Goal: Task Accomplishment & Management: Manage account settings

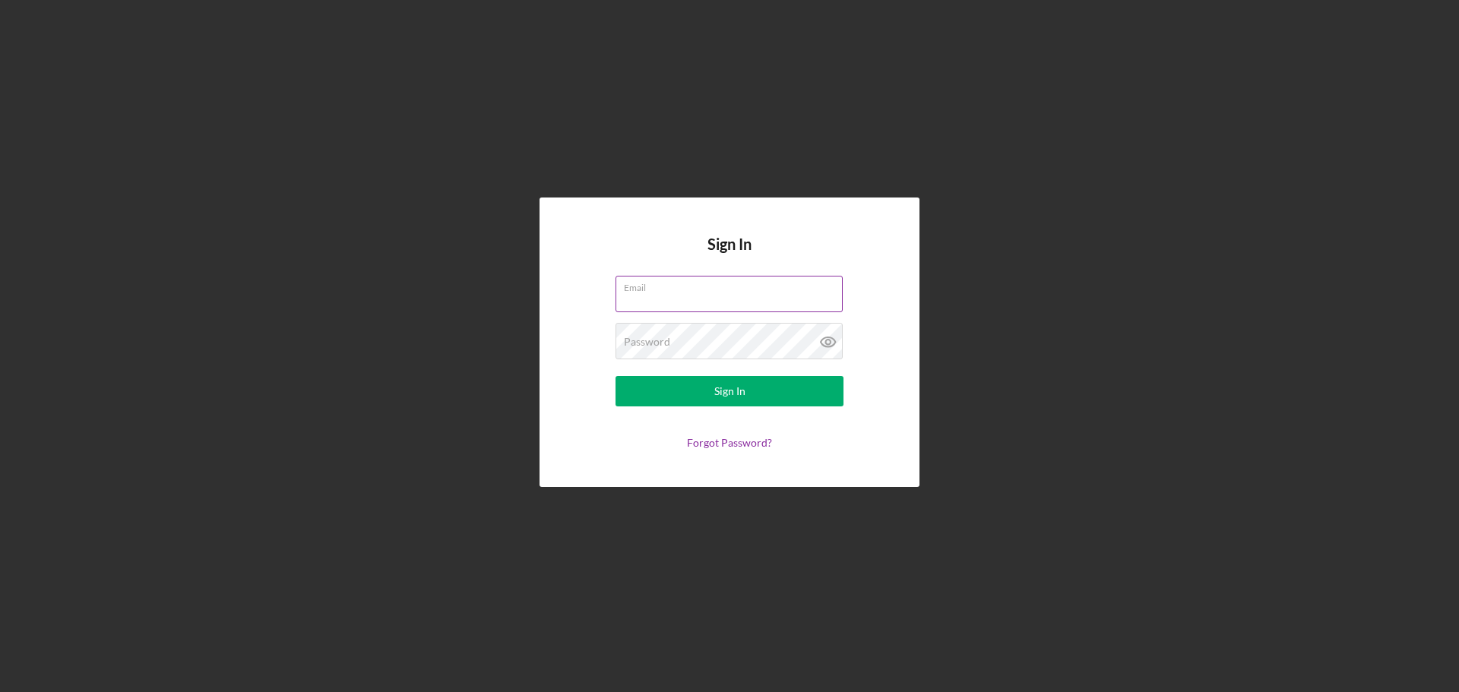
click at [671, 293] on div "Email" at bounding box center [729, 295] width 228 height 38
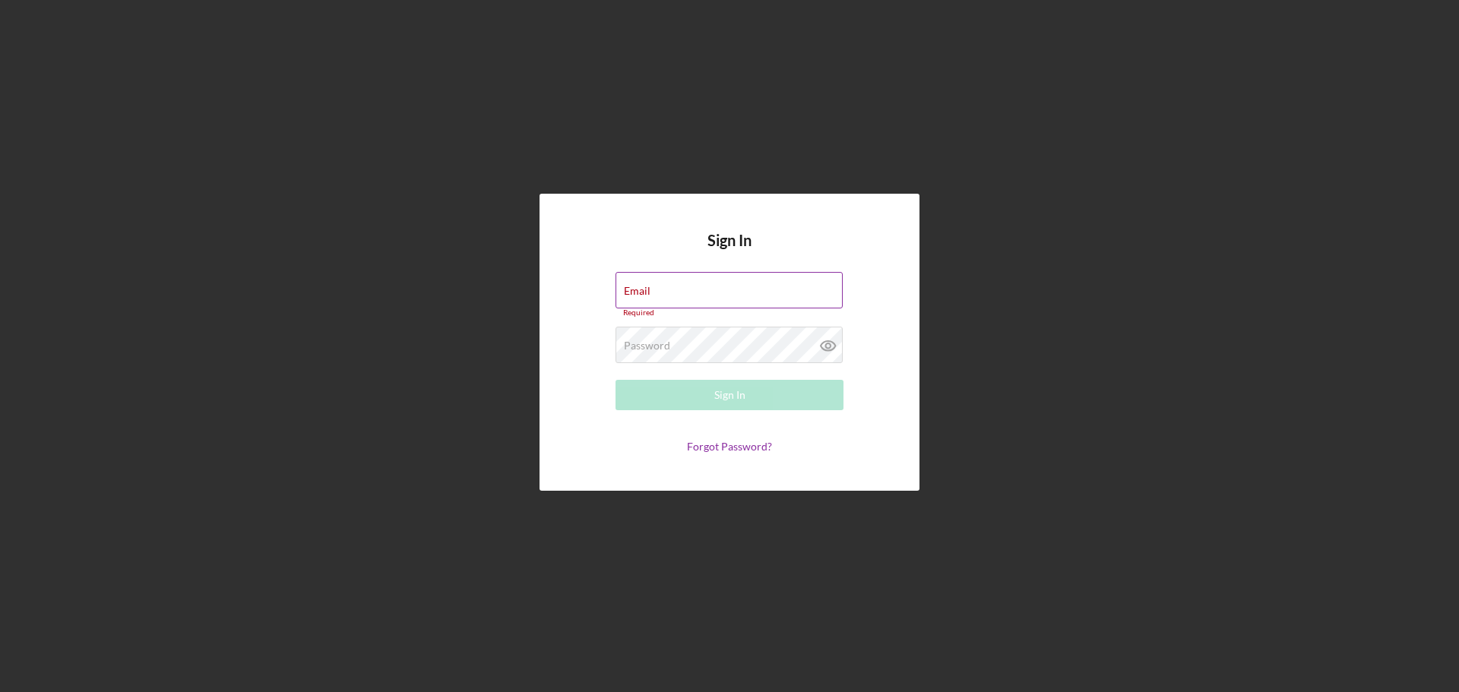
click at [671, 293] on input "Email" at bounding box center [728, 290] width 227 height 36
click at [659, 292] on input "Email" at bounding box center [728, 290] width 227 height 36
paste input "[EMAIL_ADDRESS][DOMAIN_NAME]"
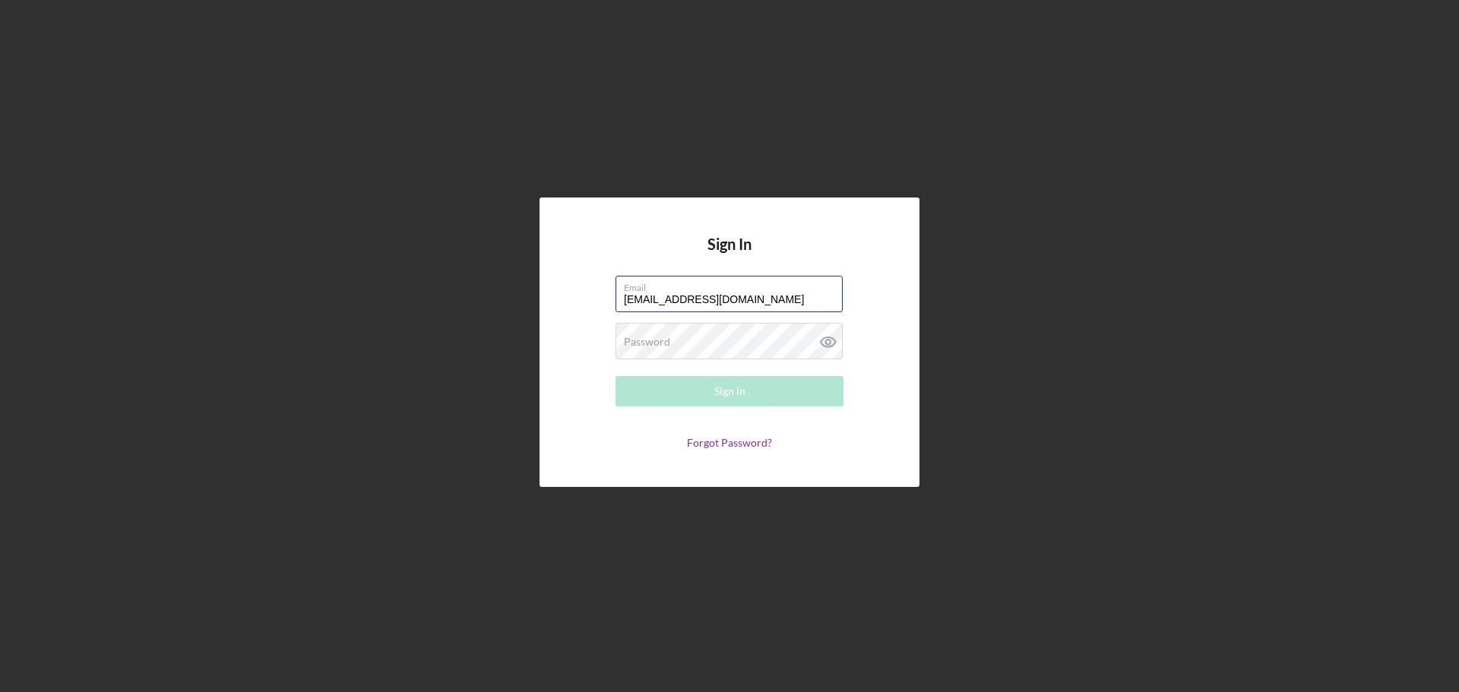
type input "[EMAIL_ADDRESS][DOMAIN_NAME]"
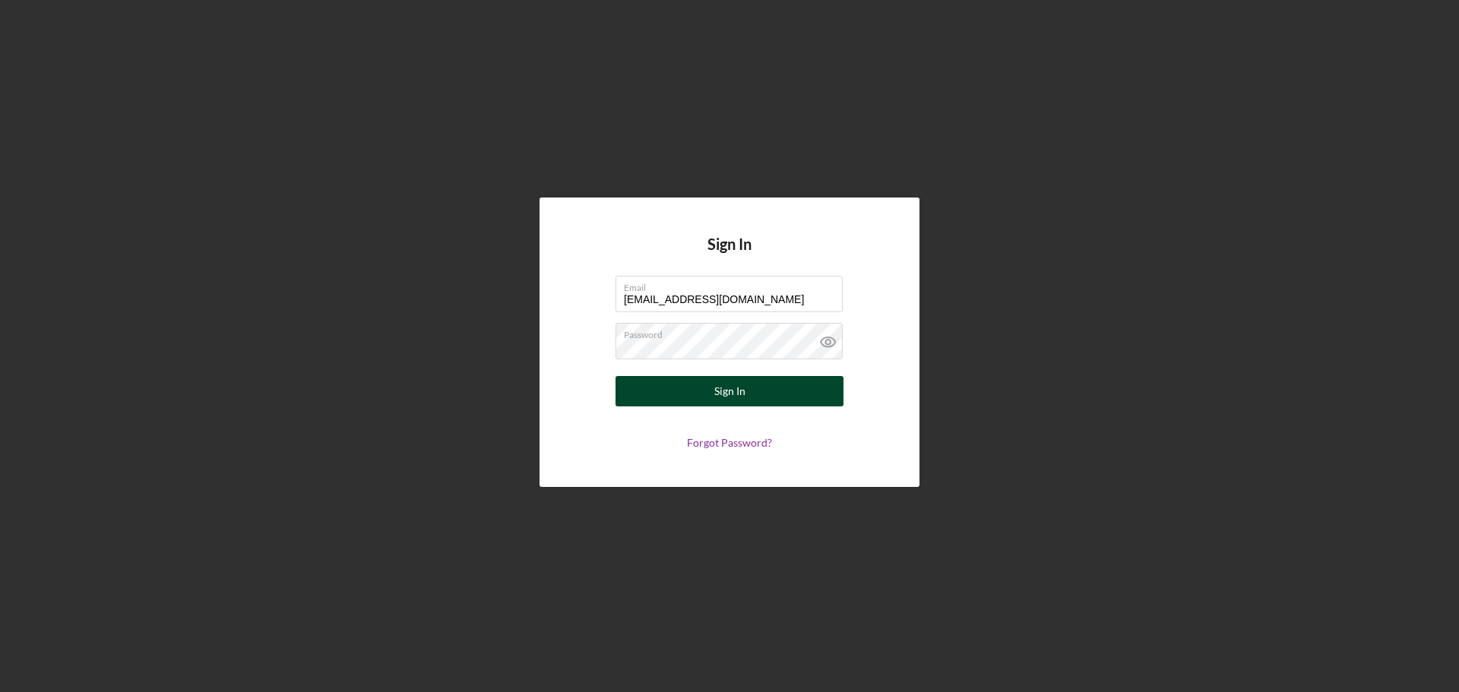
click at [736, 395] on div "Sign In" at bounding box center [729, 391] width 31 height 30
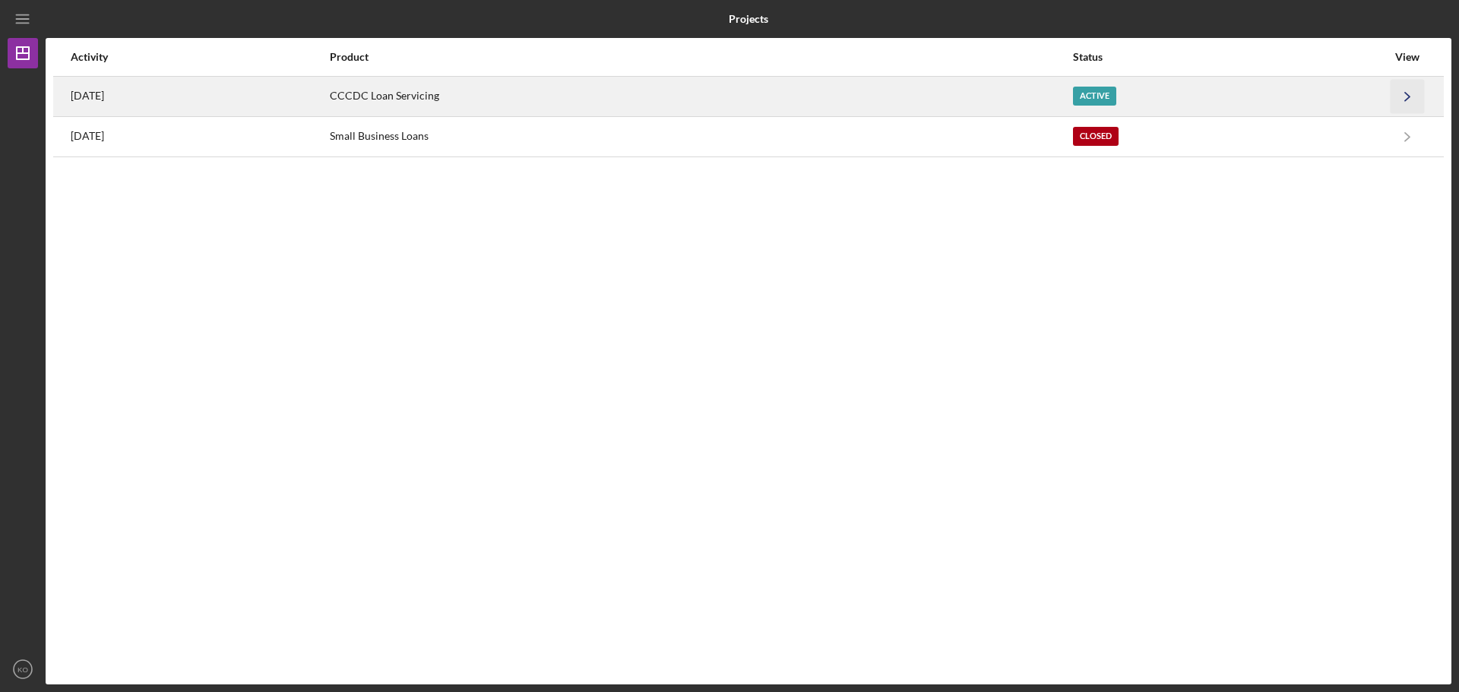
click at [1403, 90] on icon "Icon/Navigate" at bounding box center [1407, 96] width 34 height 34
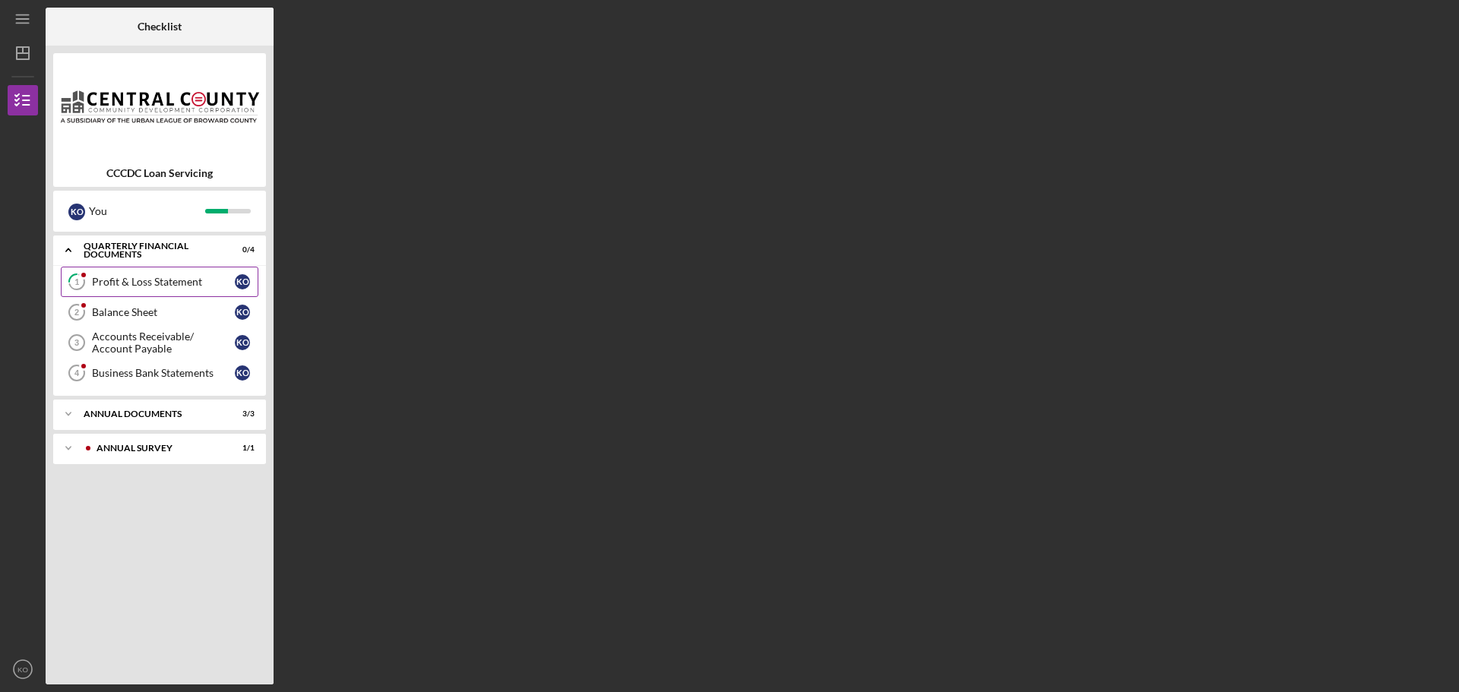
click at [174, 280] on div "Profit & Loss Statement" at bounding box center [163, 282] width 143 height 12
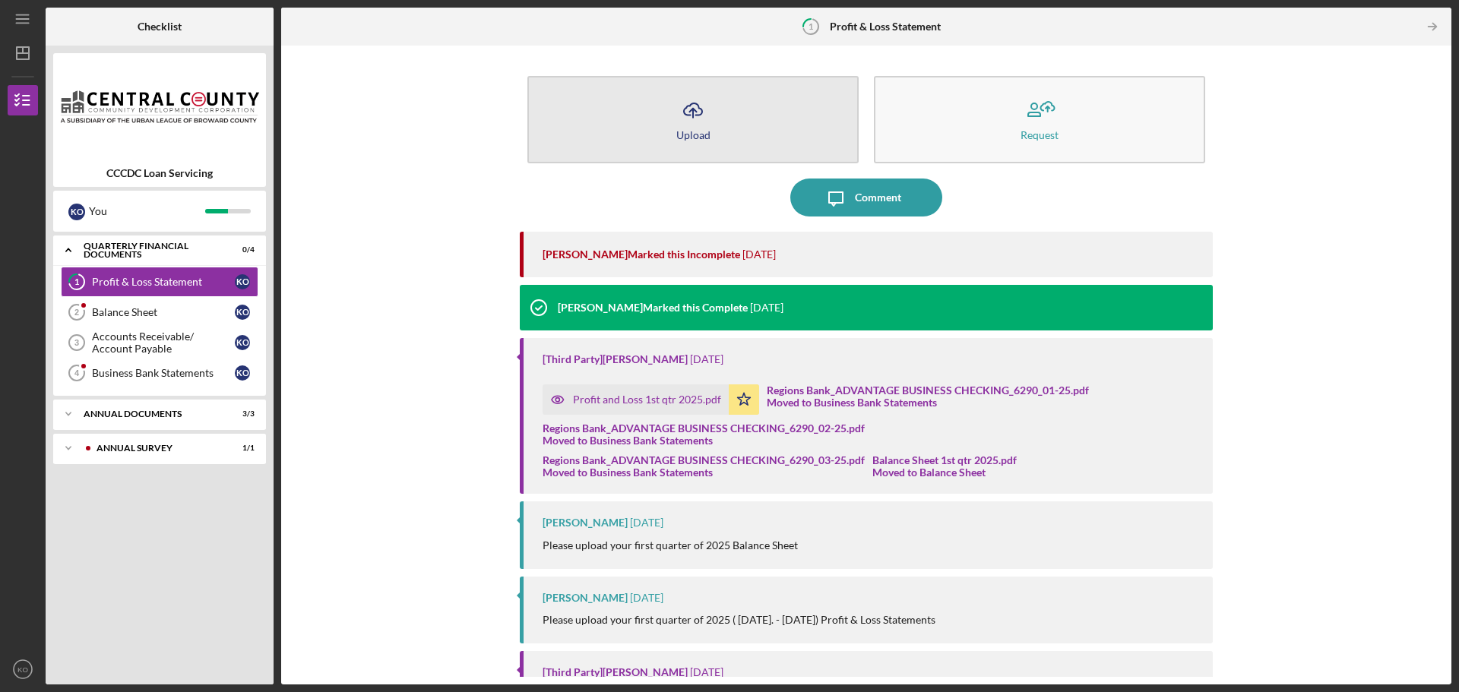
click at [694, 116] on icon "Icon/Upload" at bounding box center [693, 110] width 38 height 38
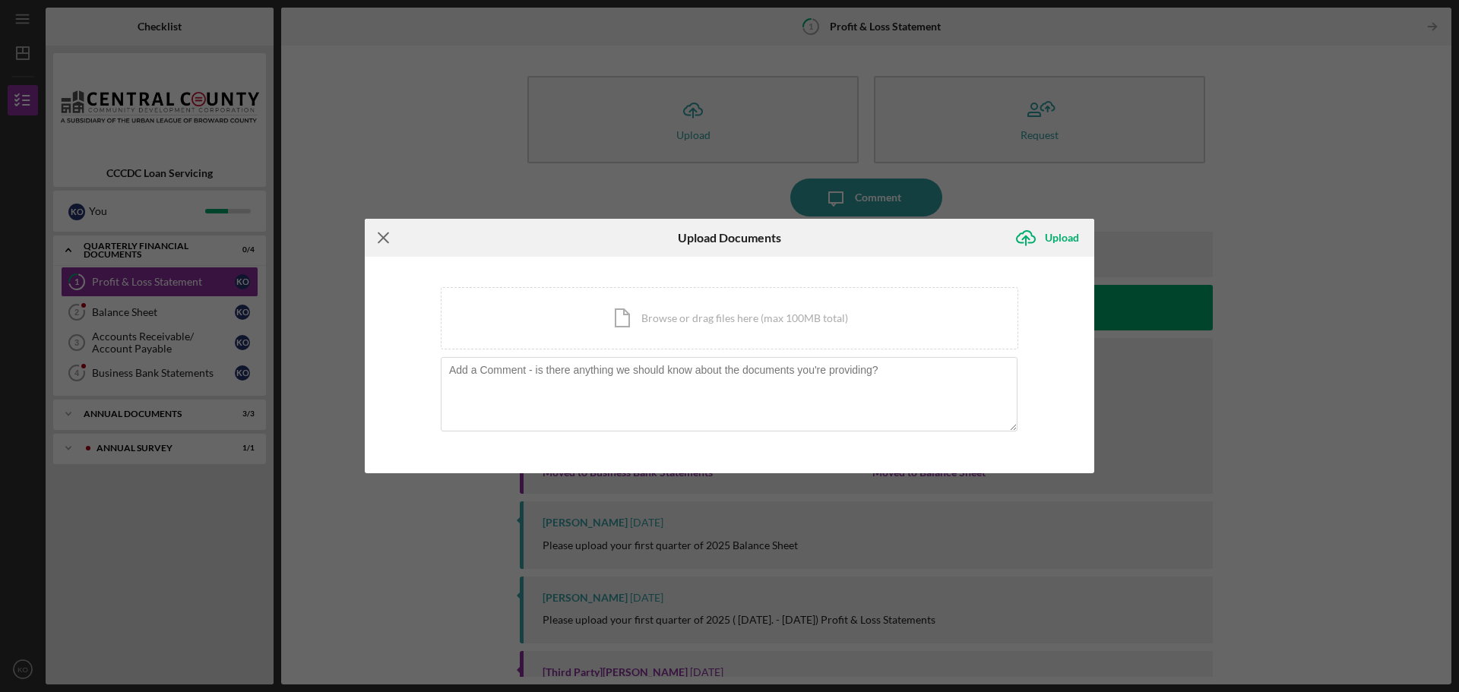
click at [376, 236] on icon "Icon/Menu Close" at bounding box center [384, 238] width 38 height 38
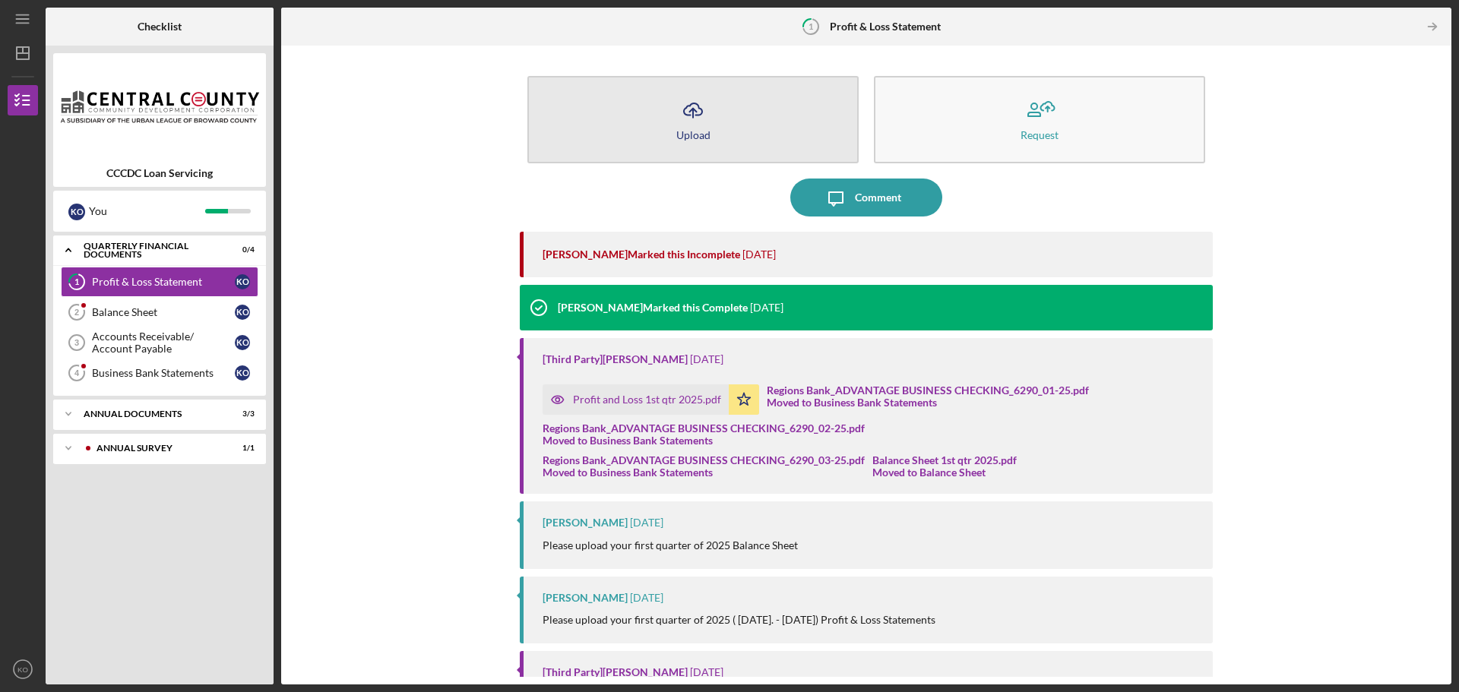
click at [683, 130] on div "Upload" at bounding box center [693, 134] width 34 height 11
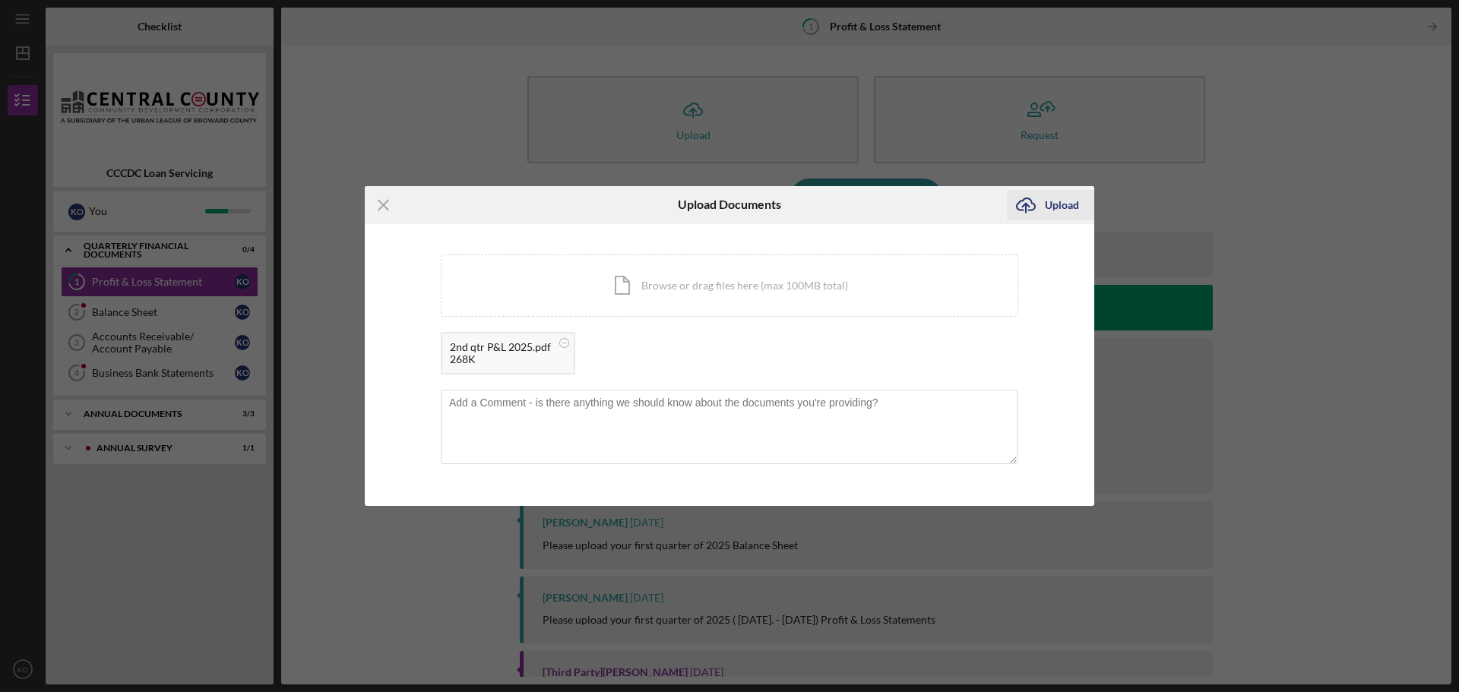
click at [1052, 207] on div "Upload" at bounding box center [1062, 205] width 34 height 30
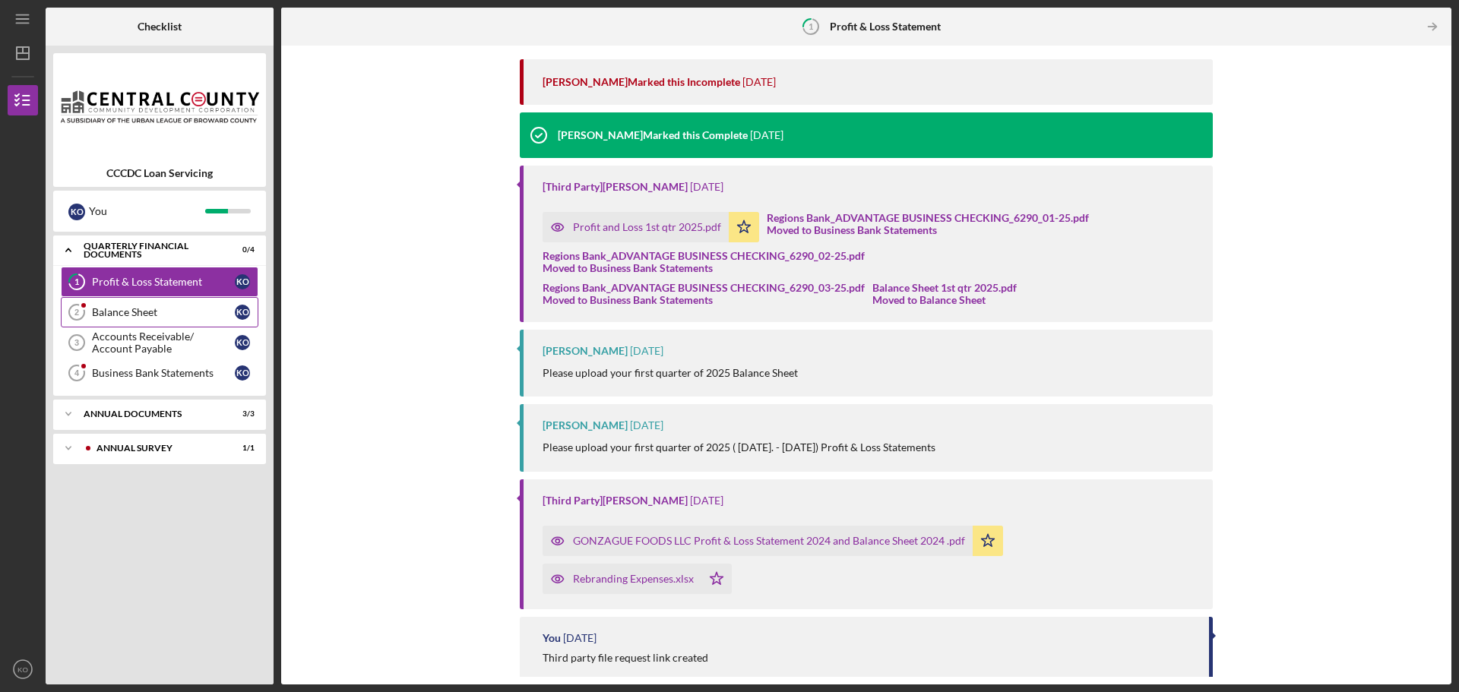
scroll to position [304, 0]
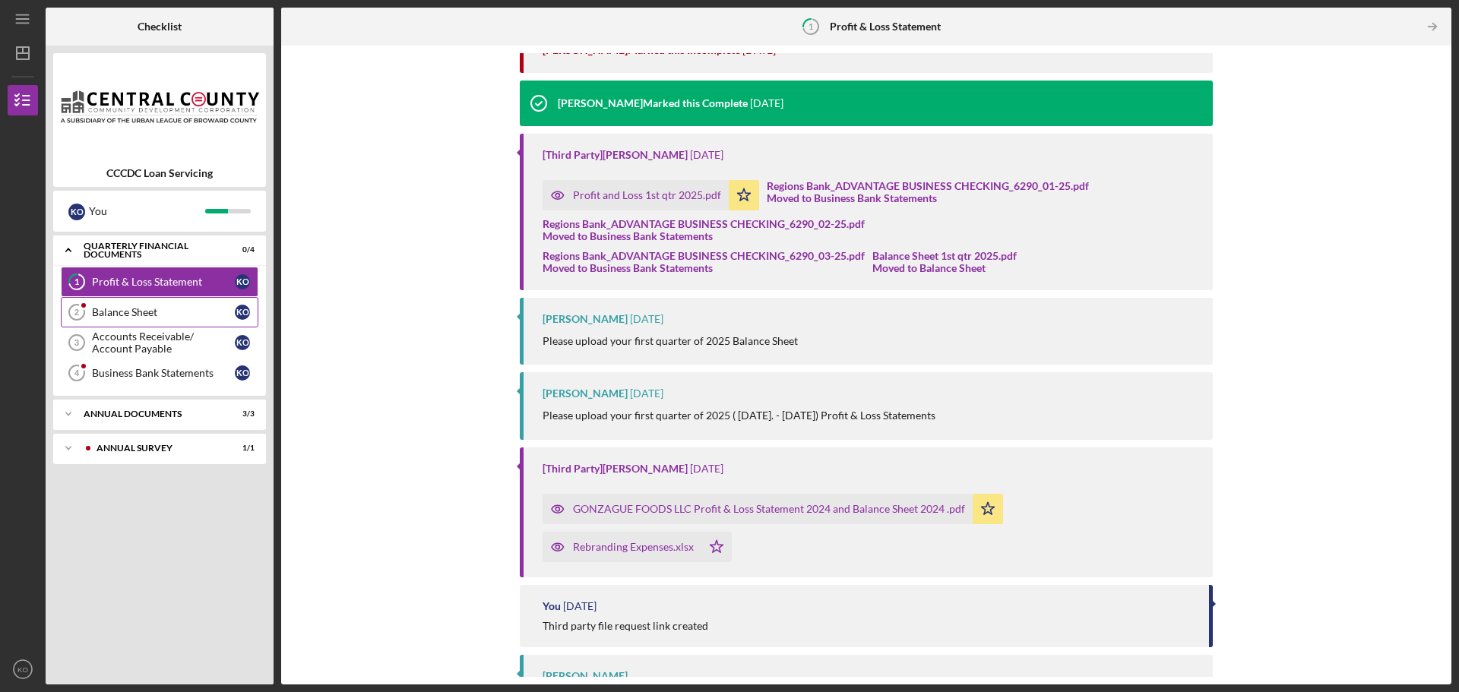
click at [130, 314] on div "Balance Sheet" at bounding box center [163, 312] width 143 height 12
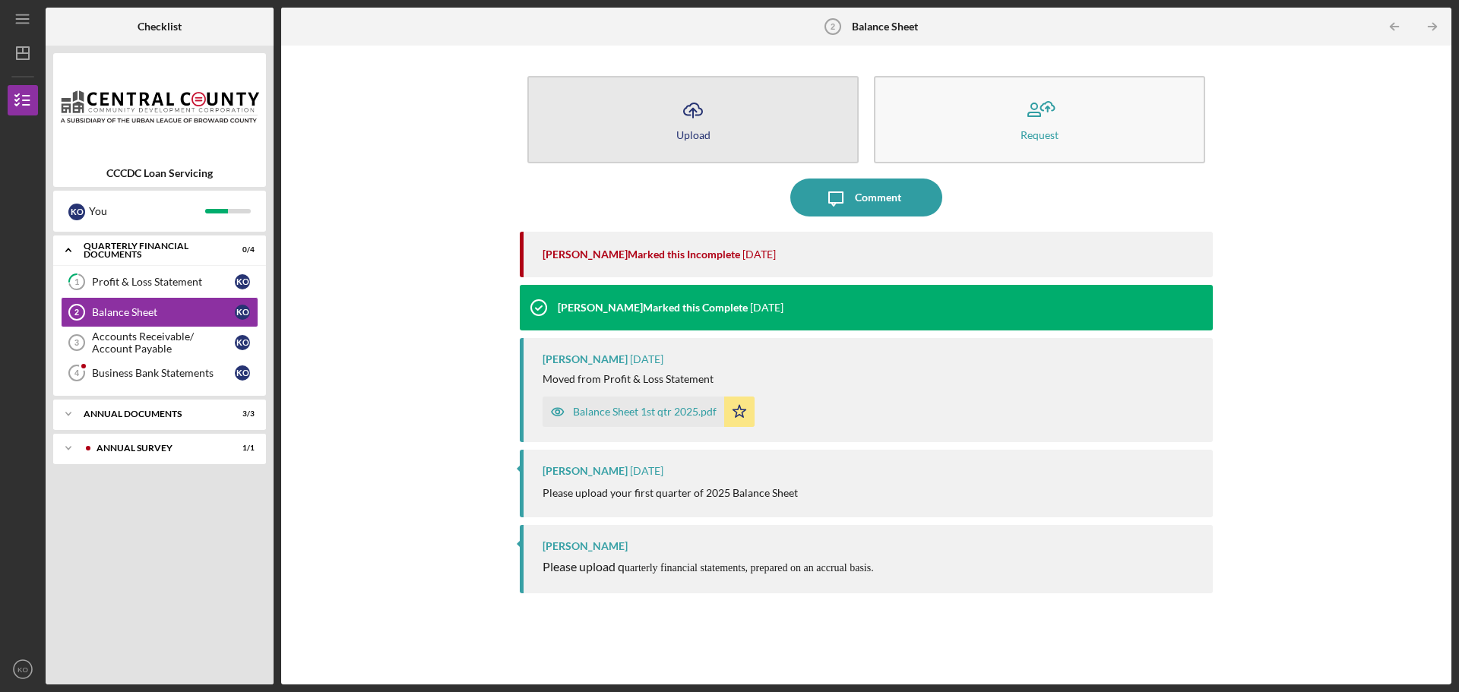
click at [687, 138] on div "Upload" at bounding box center [693, 134] width 34 height 11
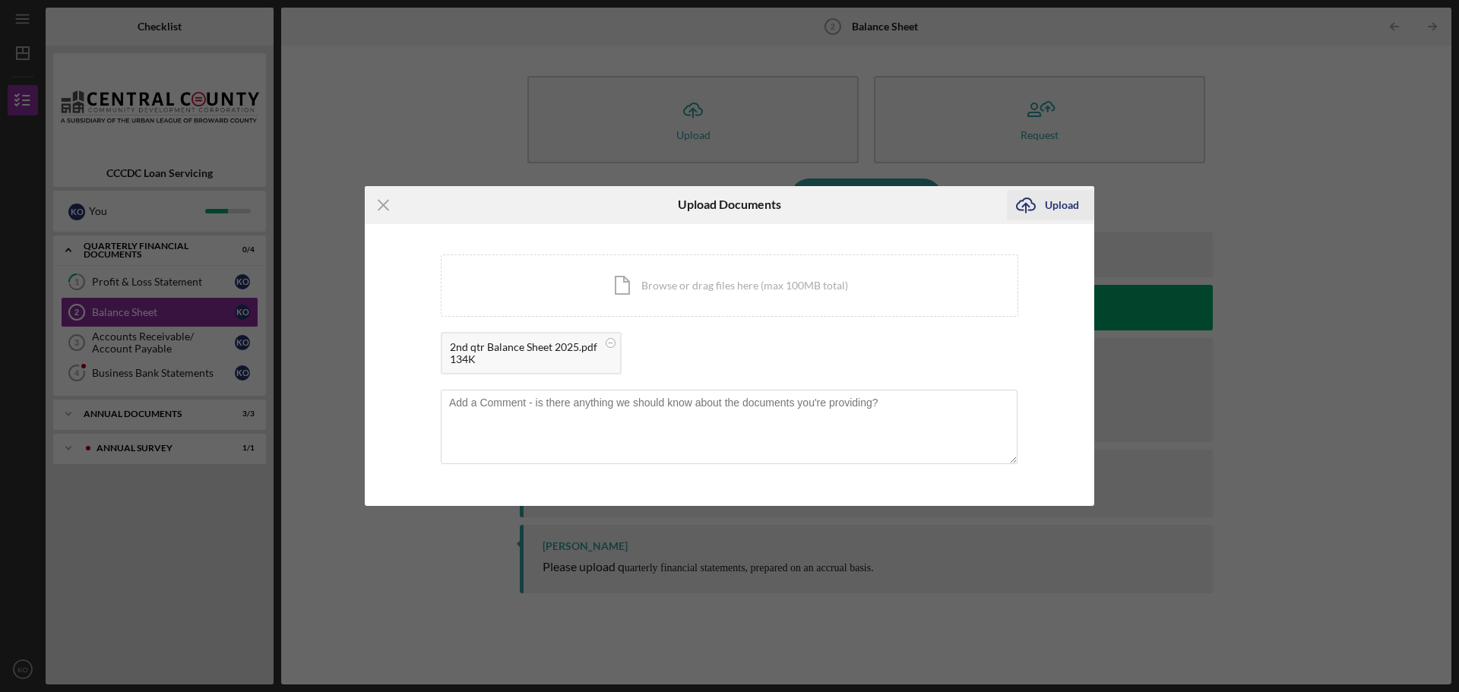
click at [1070, 199] on div "Upload" at bounding box center [1062, 205] width 34 height 30
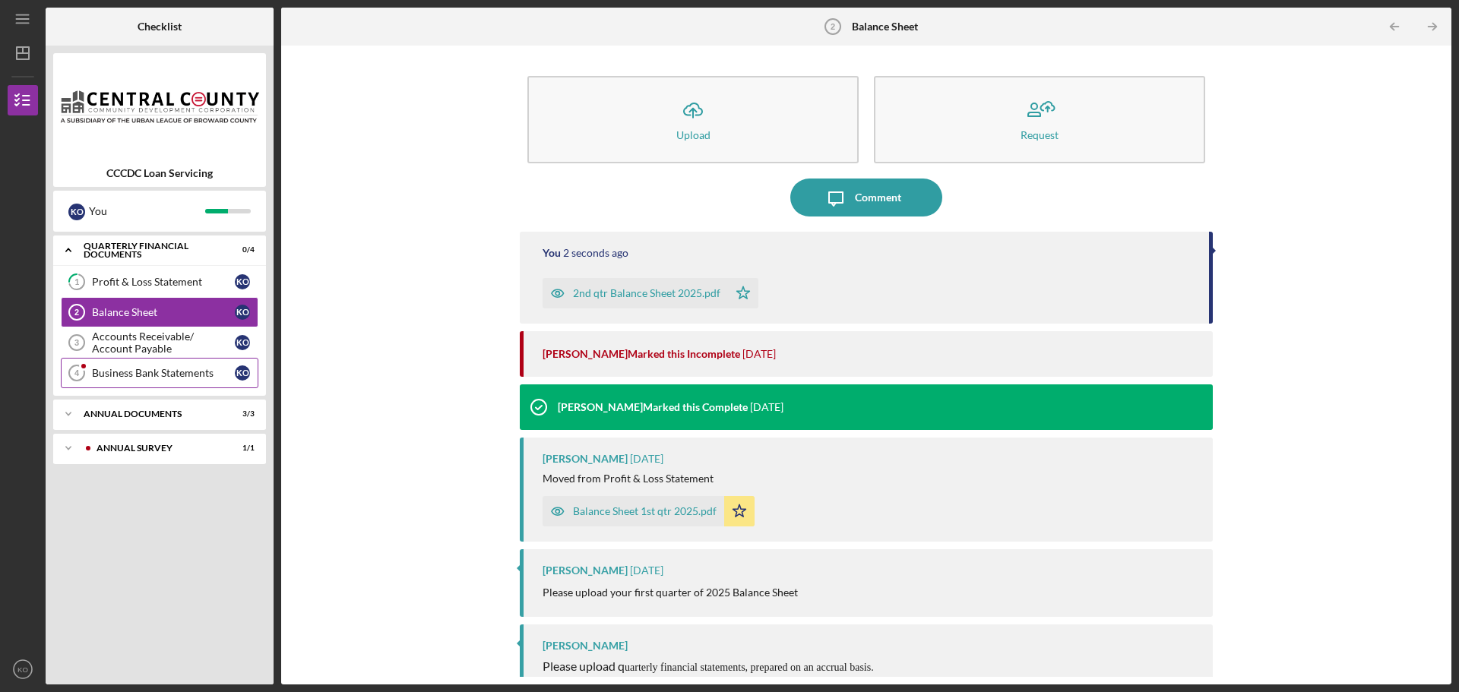
click at [138, 377] on div "Business Bank Statements" at bounding box center [163, 373] width 143 height 12
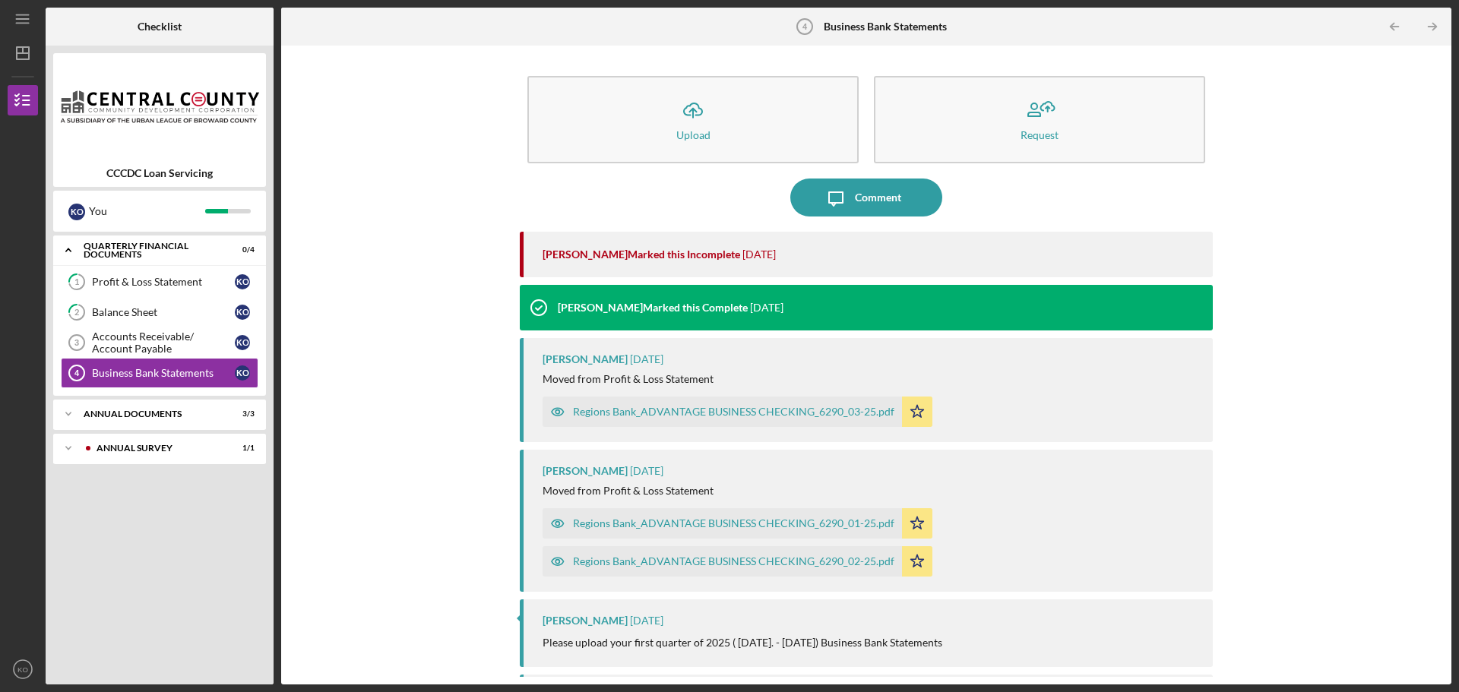
drag, startPoint x: 689, startPoint y: 159, endPoint x: 378, endPoint y: 183, distance: 311.7
click at [378, 183] on div "Icon/Upload Upload Request Icon/Message Comment [PERSON_NAME] Marked this Incom…" at bounding box center [866, 365] width 1155 height 624
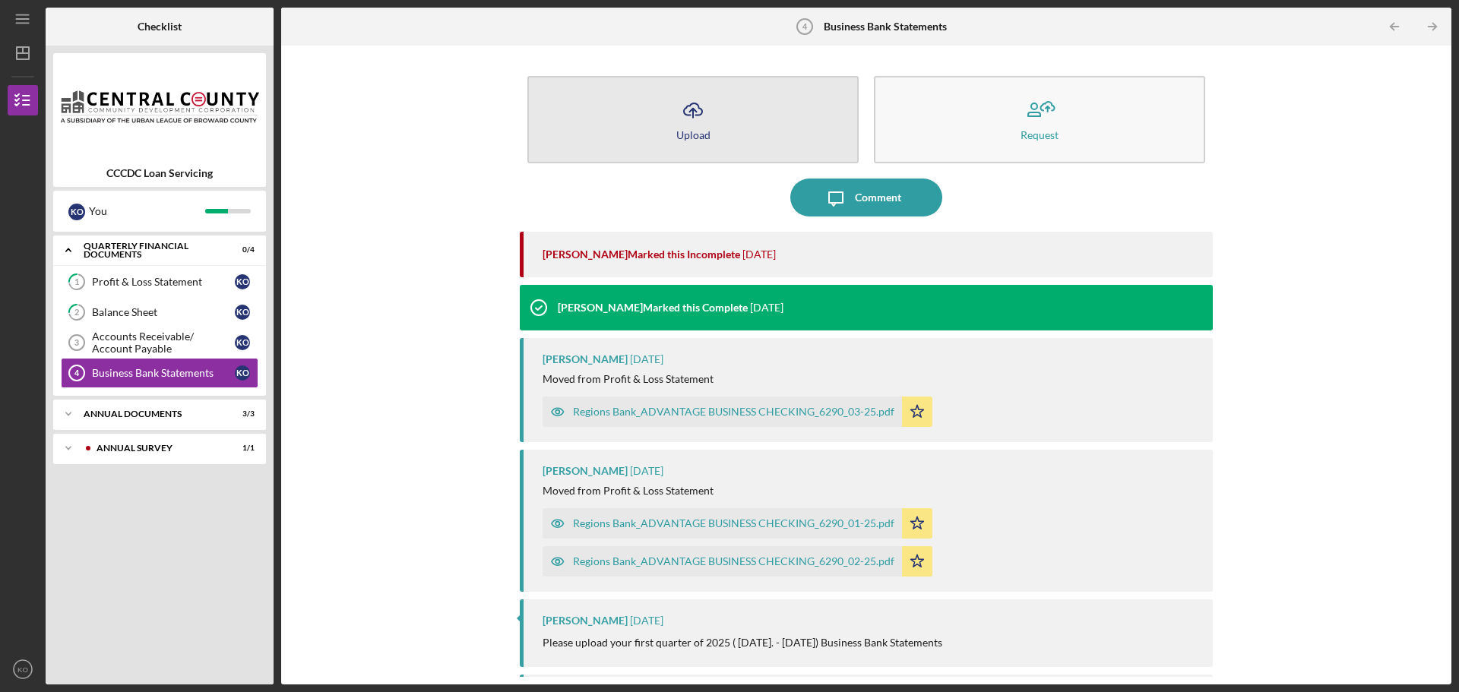
click at [704, 121] on icon "Icon/Upload" at bounding box center [693, 110] width 38 height 38
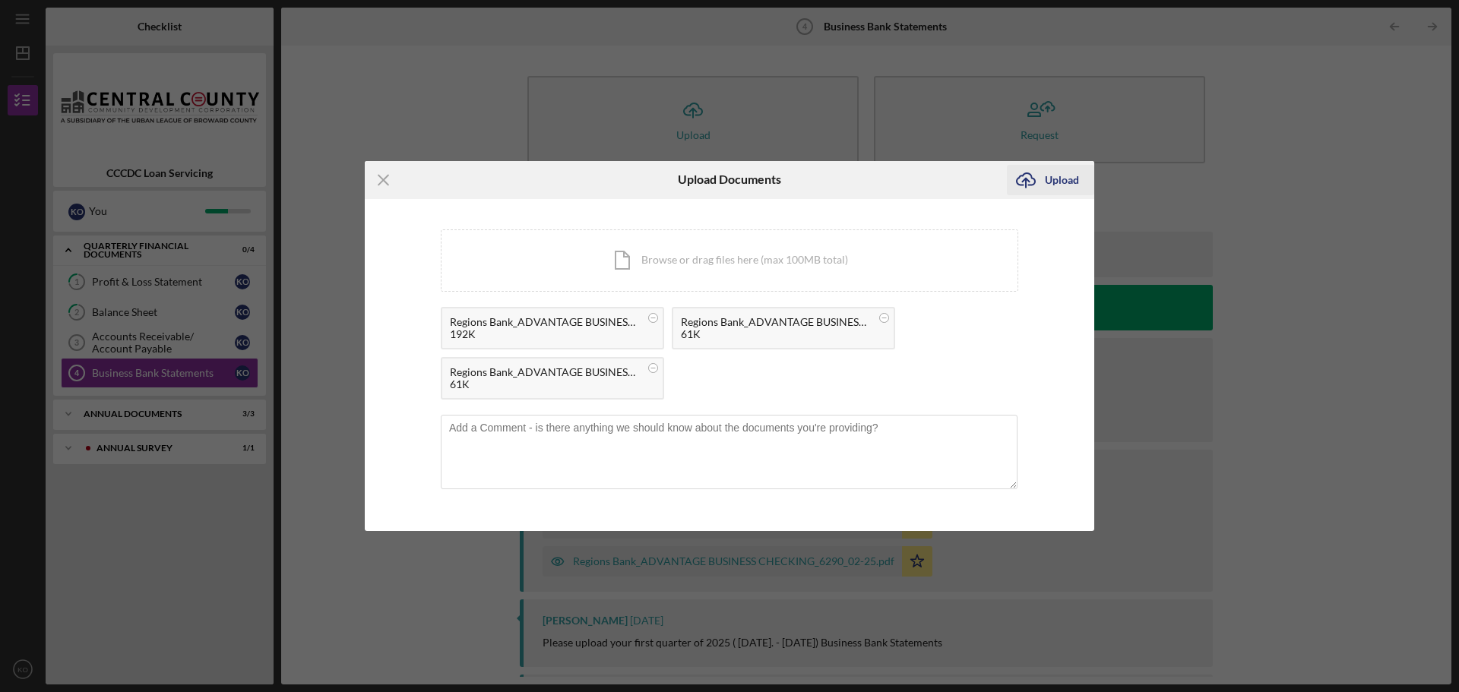
click at [1061, 179] on div "Upload" at bounding box center [1062, 180] width 34 height 30
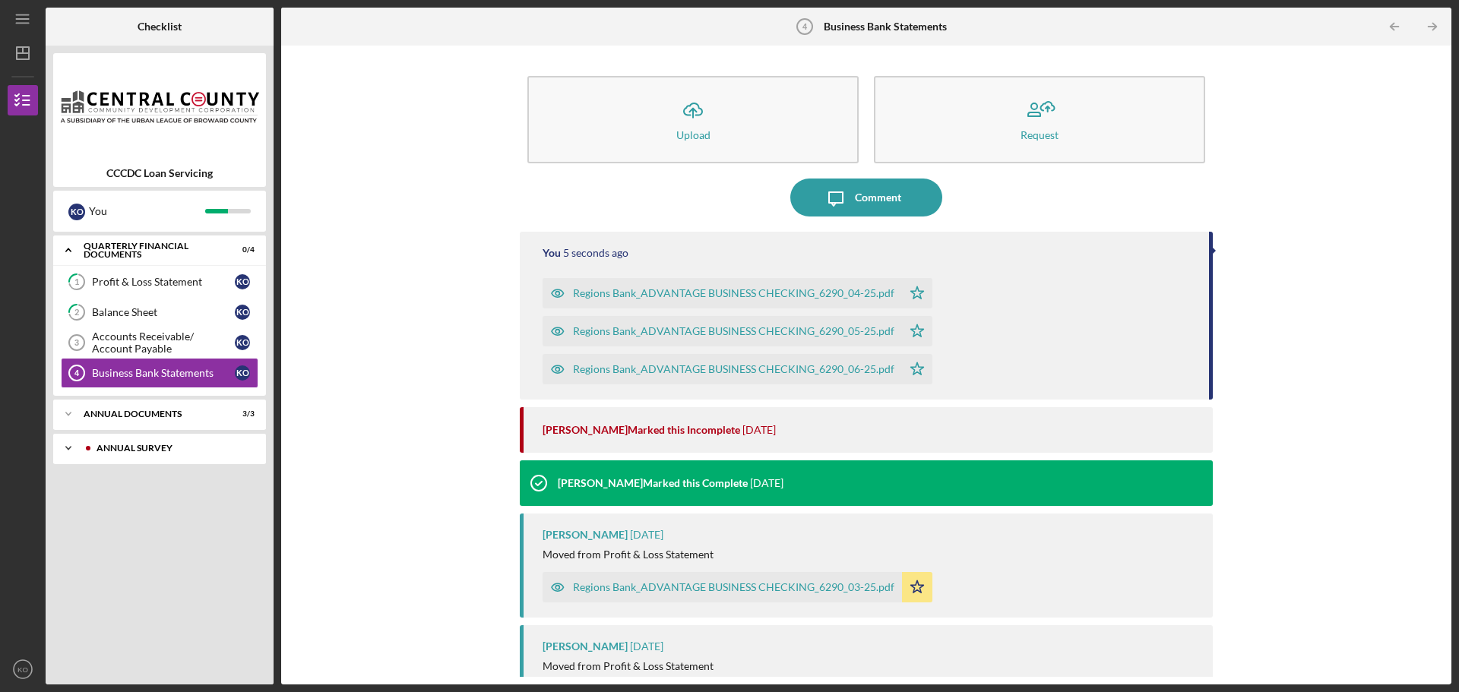
click at [150, 448] on div "Annual Survey" at bounding box center [171, 448] width 150 height 9
click at [171, 421] on div "Icon/Expander Annual Documents 3 / 3" at bounding box center [159, 414] width 213 height 30
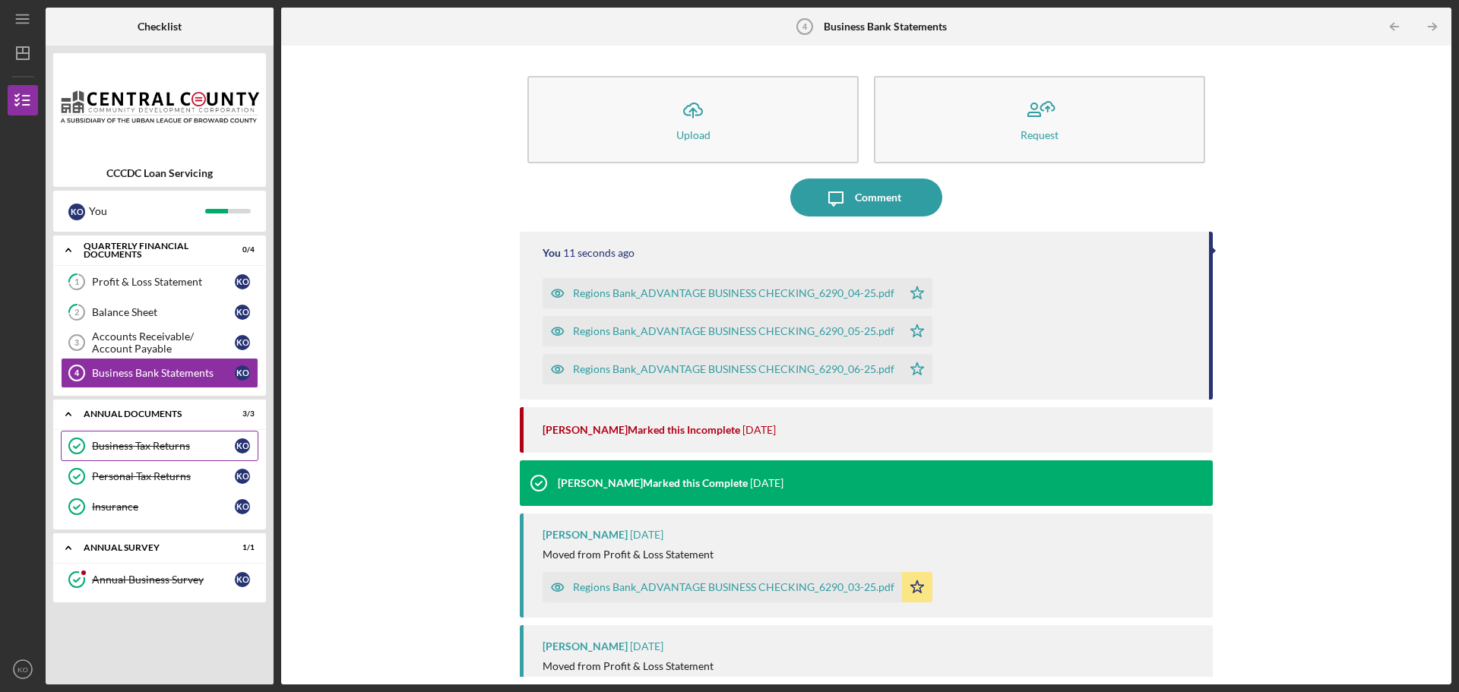
click at [182, 456] on link "Business Tax Returns Business Tax Returns K O" at bounding box center [160, 446] width 198 height 30
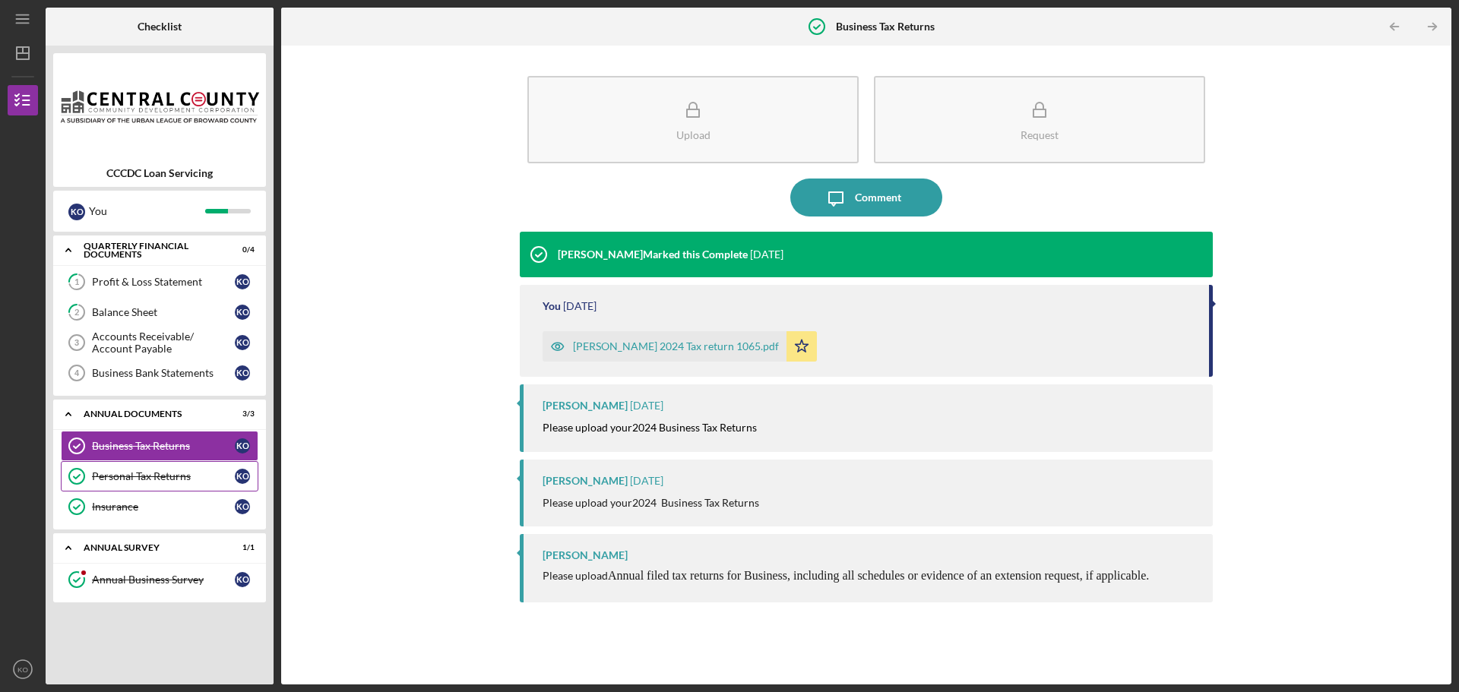
click at [172, 482] on div "Personal Tax Returns" at bounding box center [163, 476] width 143 height 12
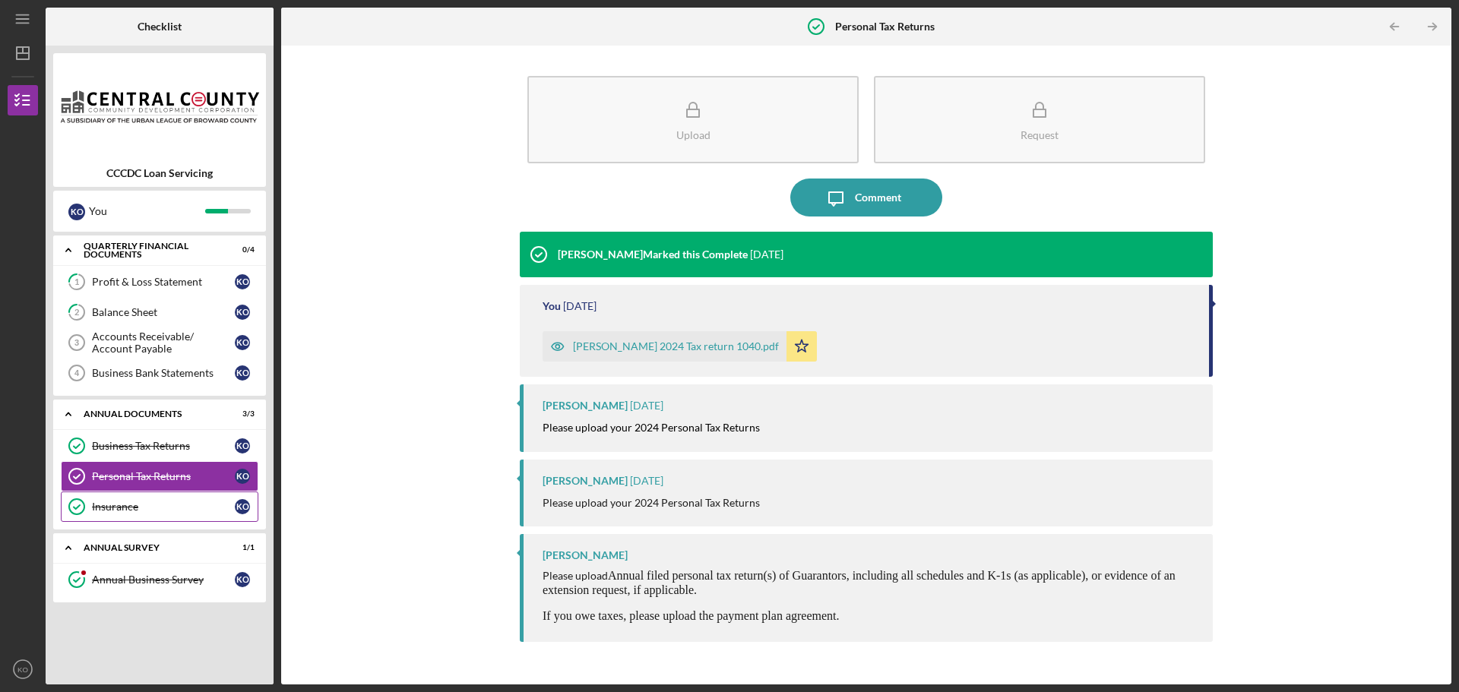
click at [173, 513] on div "Insurance" at bounding box center [163, 507] width 143 height 12
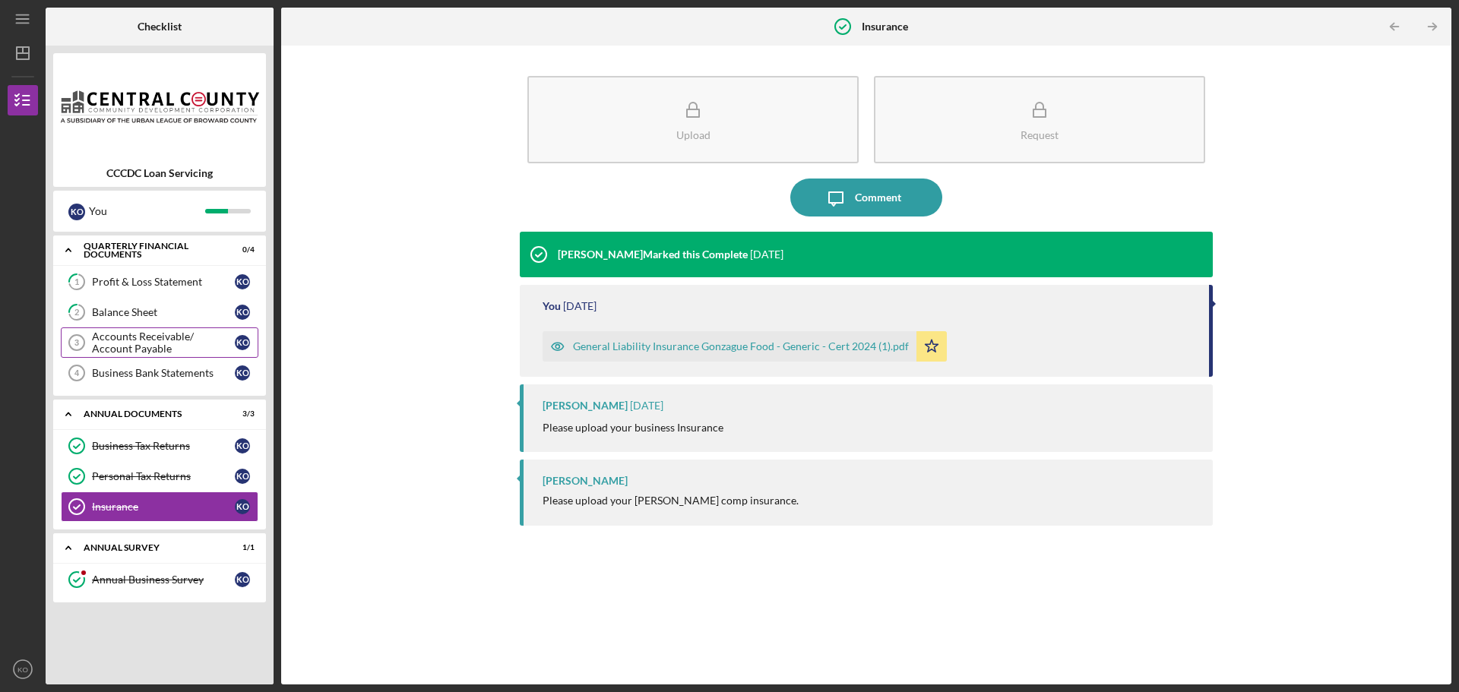
click at [129, 338] on div "Accounts Receivable/ Account Payable" at bounding box center [163, 342] width 143 height 24
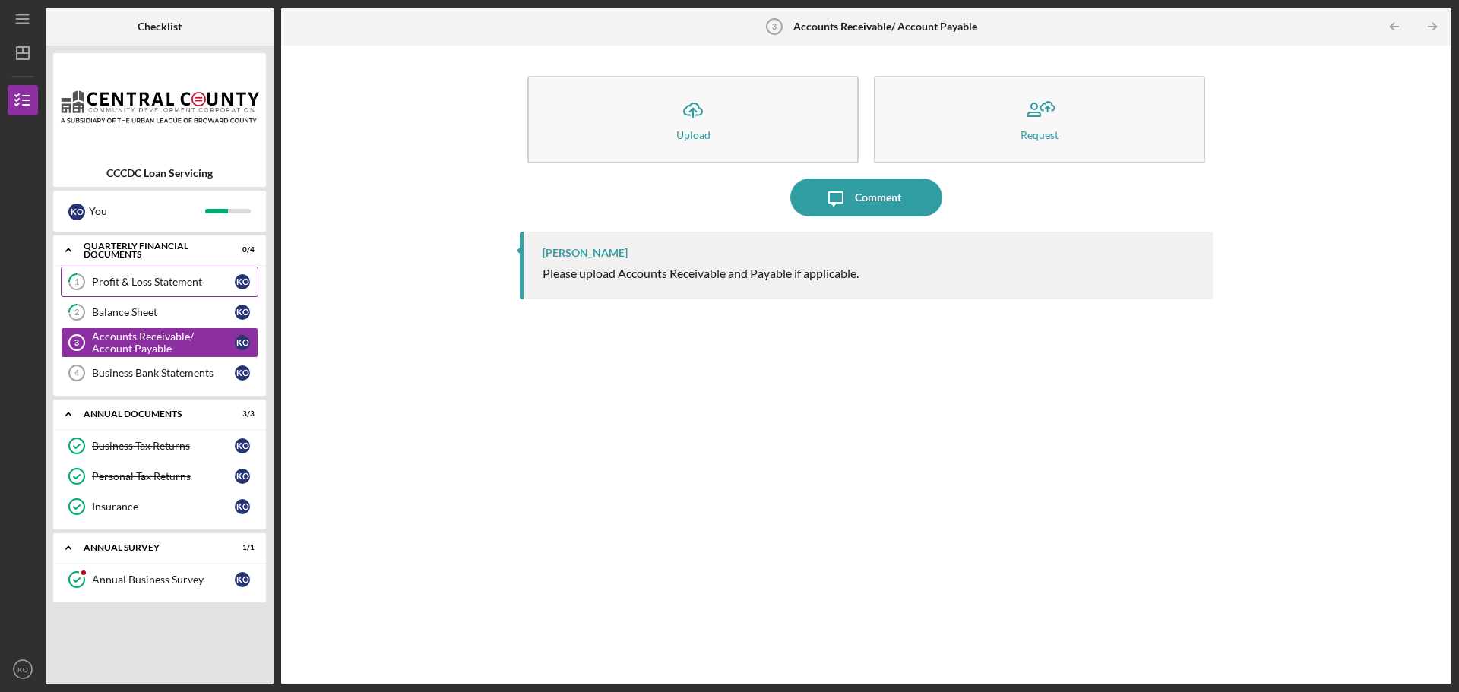
click at [116, 287] on div "Profit & Loss Statement" at bounding box center [163, 282] width 143 height 12
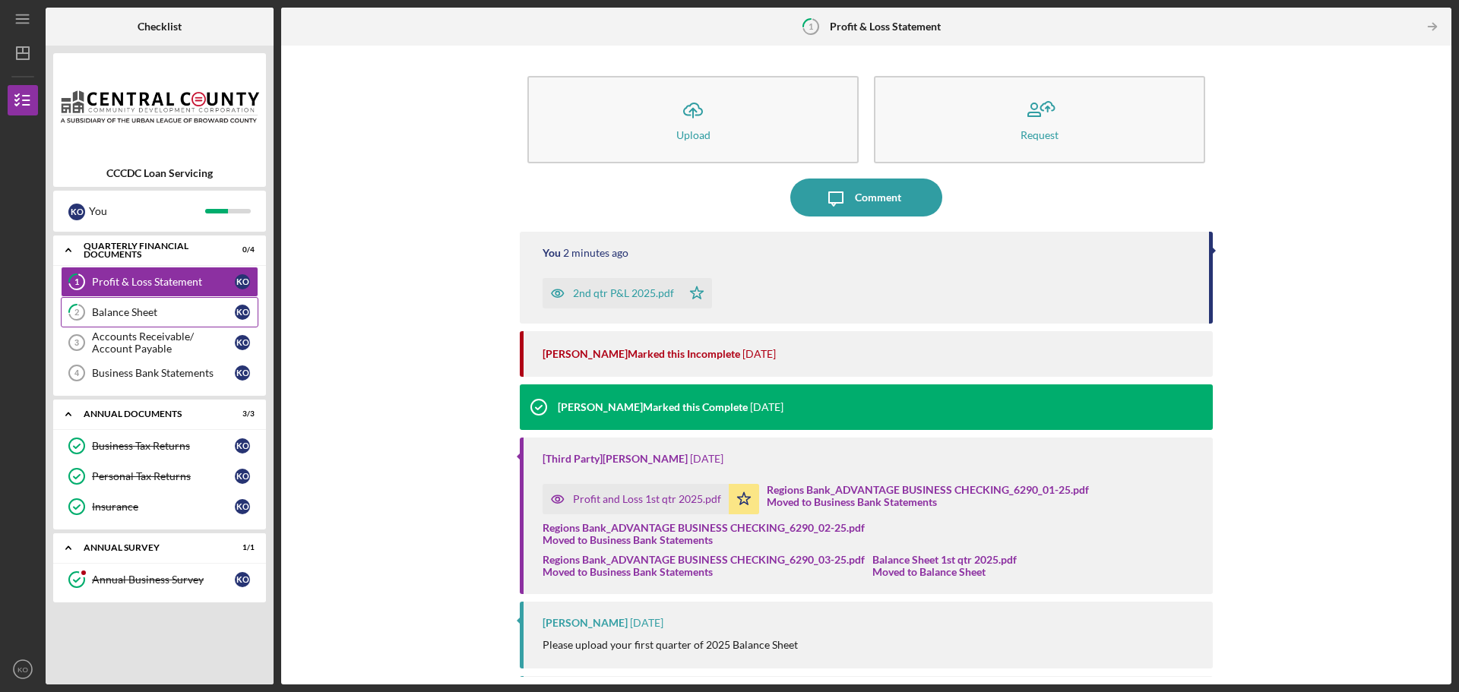
click at [122, 323] on link "2 Balance Sheet K O" at bounding box center [160, 312] width 198 height 30
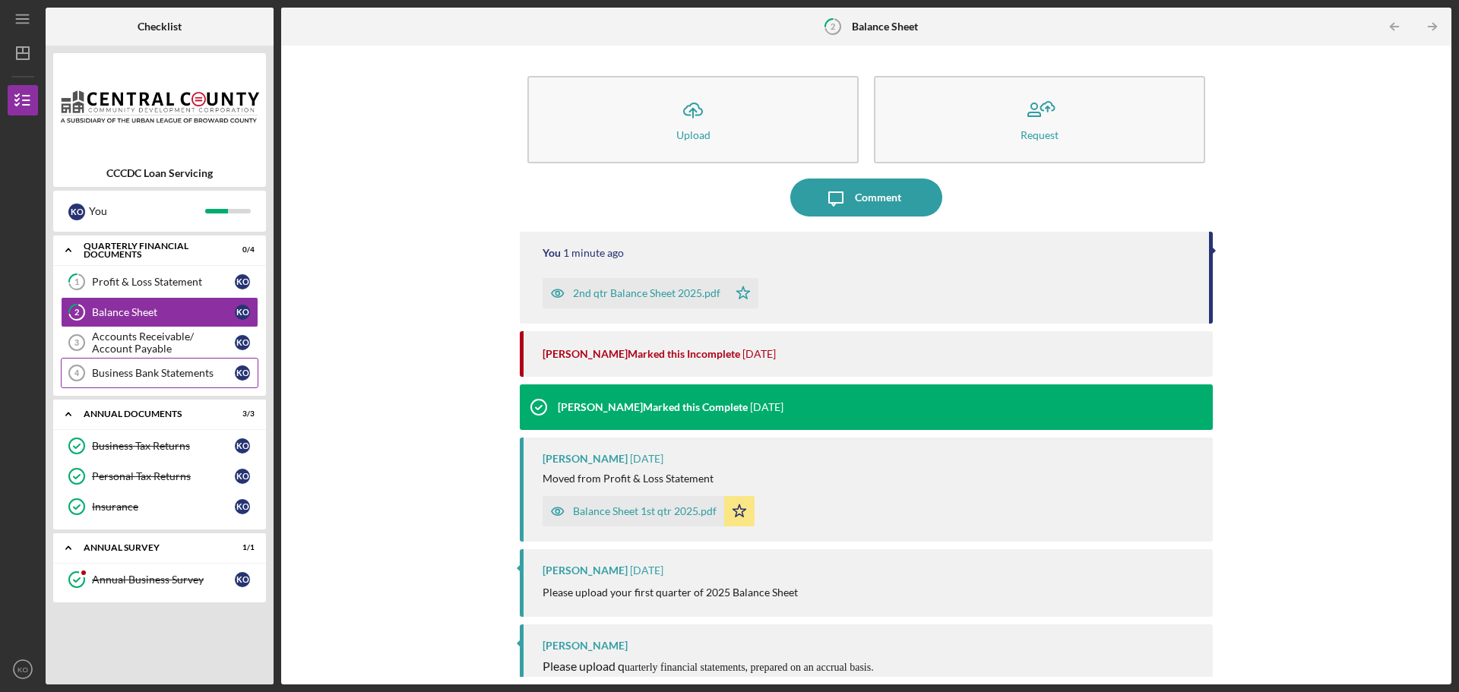
click at [131, 368] on div "Business Bank Statements" at bounding box center [163, 373] width 143 height 12
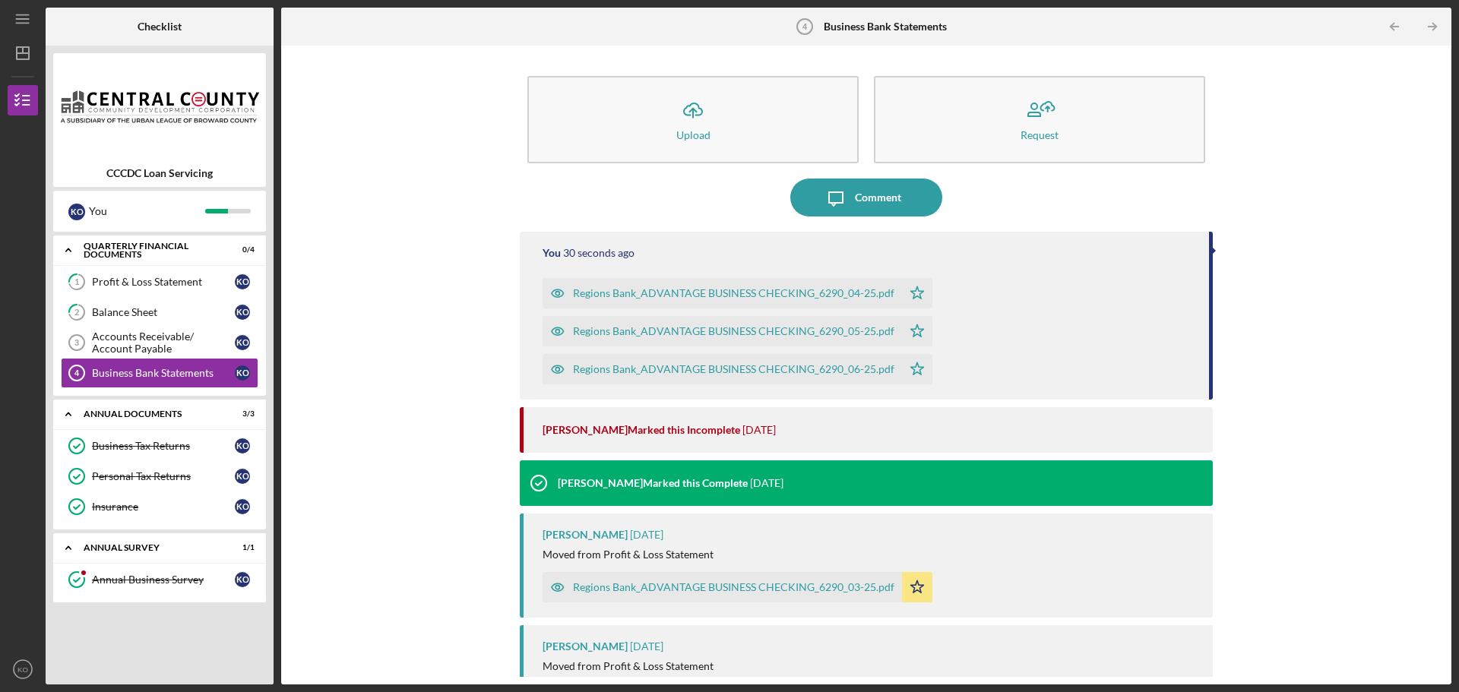
click at [383, 302] on div "Icon/Upload Upload Request Icon/Message Comment You 30 seconds ago Regions Bank…" at bounding box center [866, 365] width 1155 height 624
